Goal: Navigation & Orientation: Go to known website

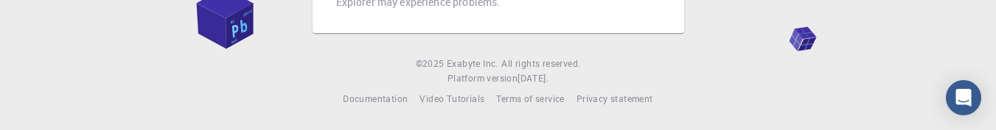
scroll to position [391, 0]
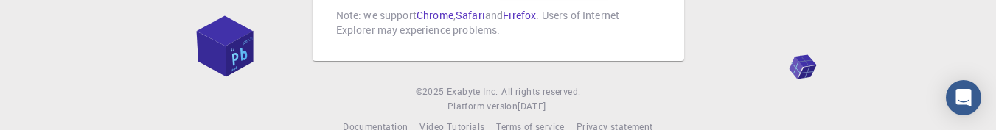
click at [872, 104] on footer "© 2025 Exabyte Inc. All rights reserved. Platform version 2025.7.24 . Documenta…" at bounding box center [498, 110] width 996 height 50
